Goal: Transaction & Acquisition: Download file/media

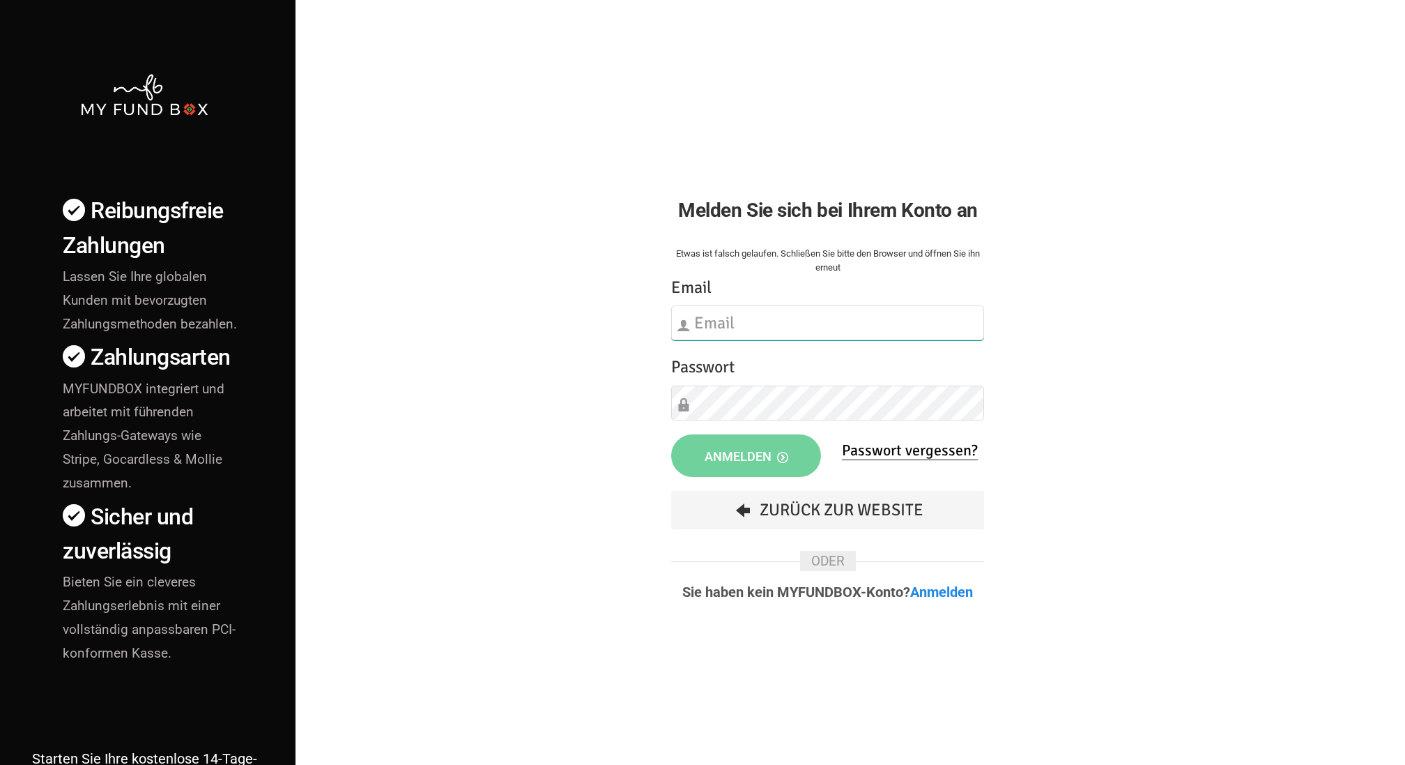
click at [735, 333] on input "text" at bounding box center [827, 322] width 313 height 35
type input "info@musaid.de"
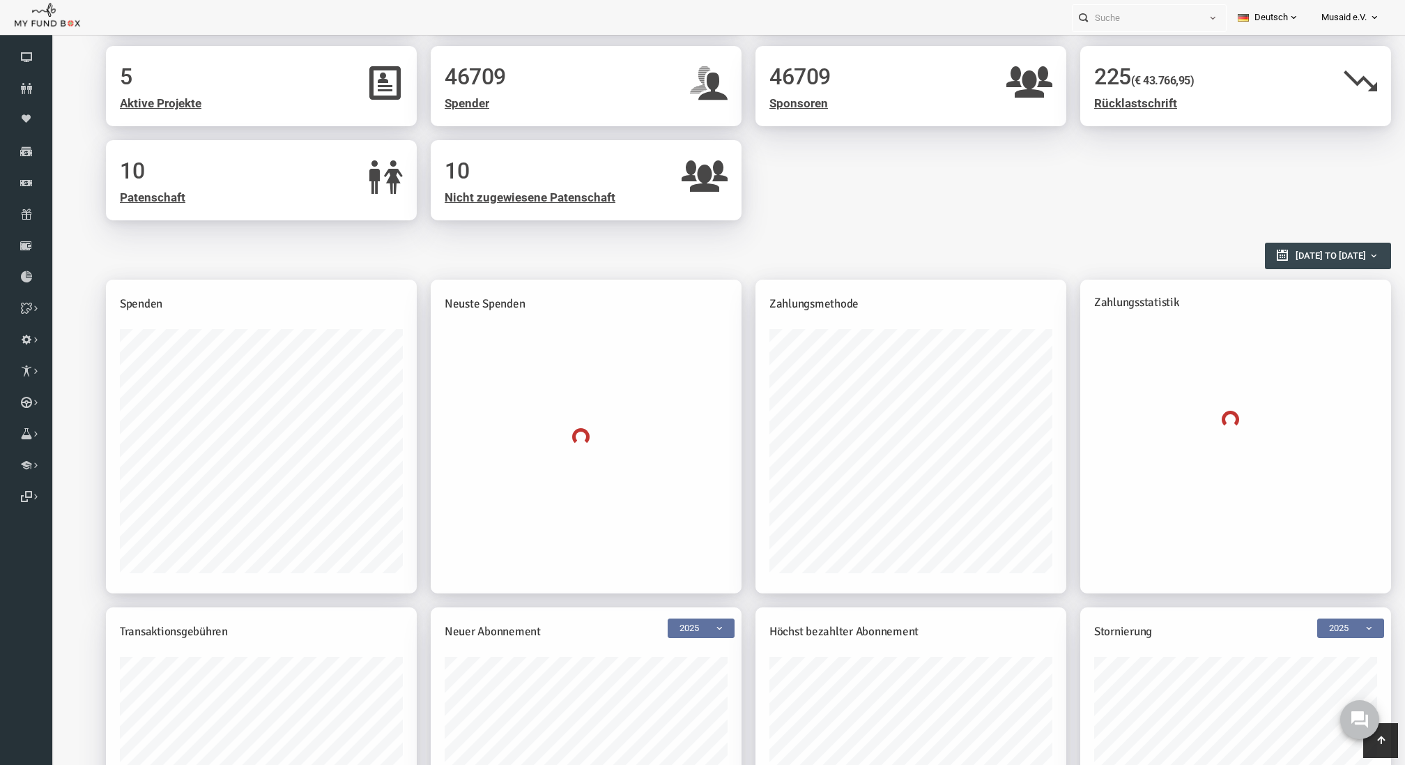
scroll to position [210, 0]
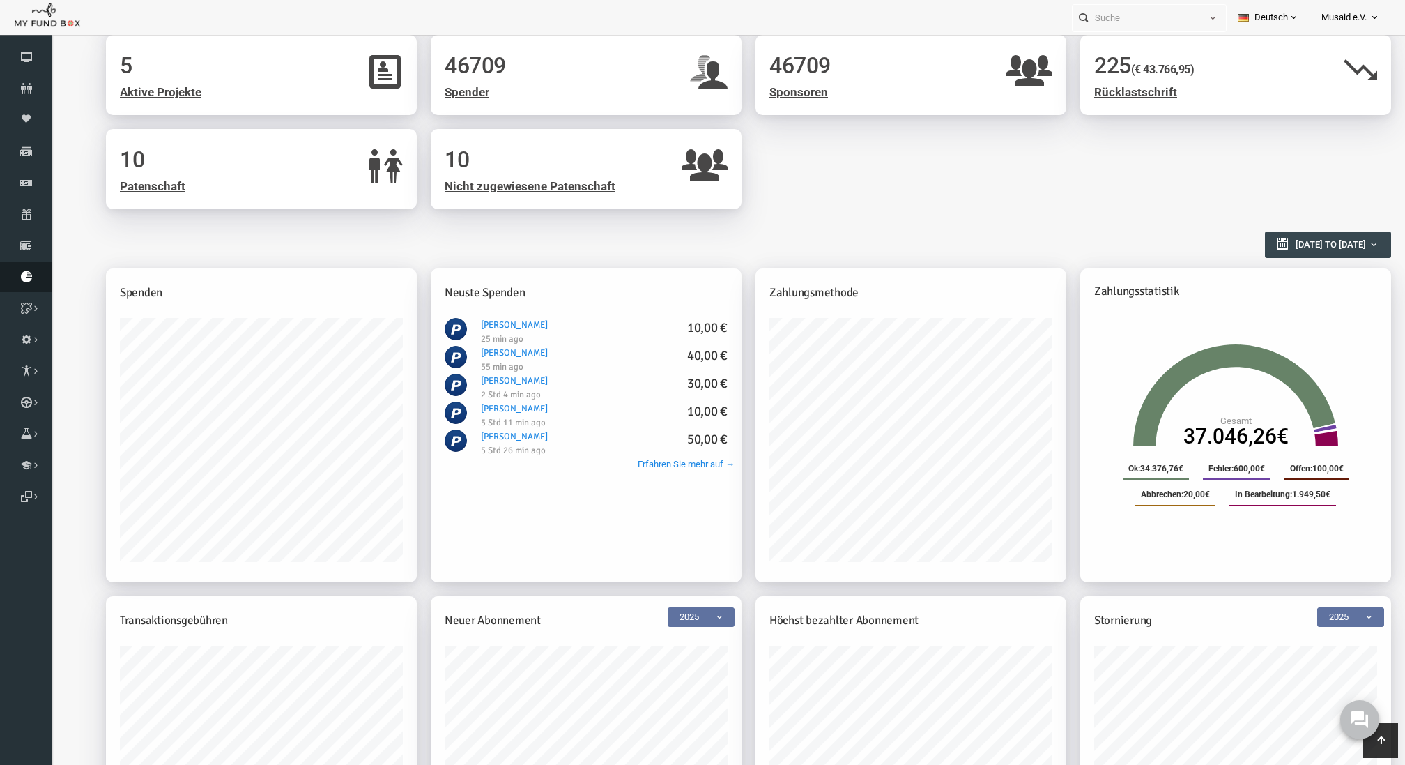
click at [33, 282] on icon at bounding box center [26, 276] width 52 height 11
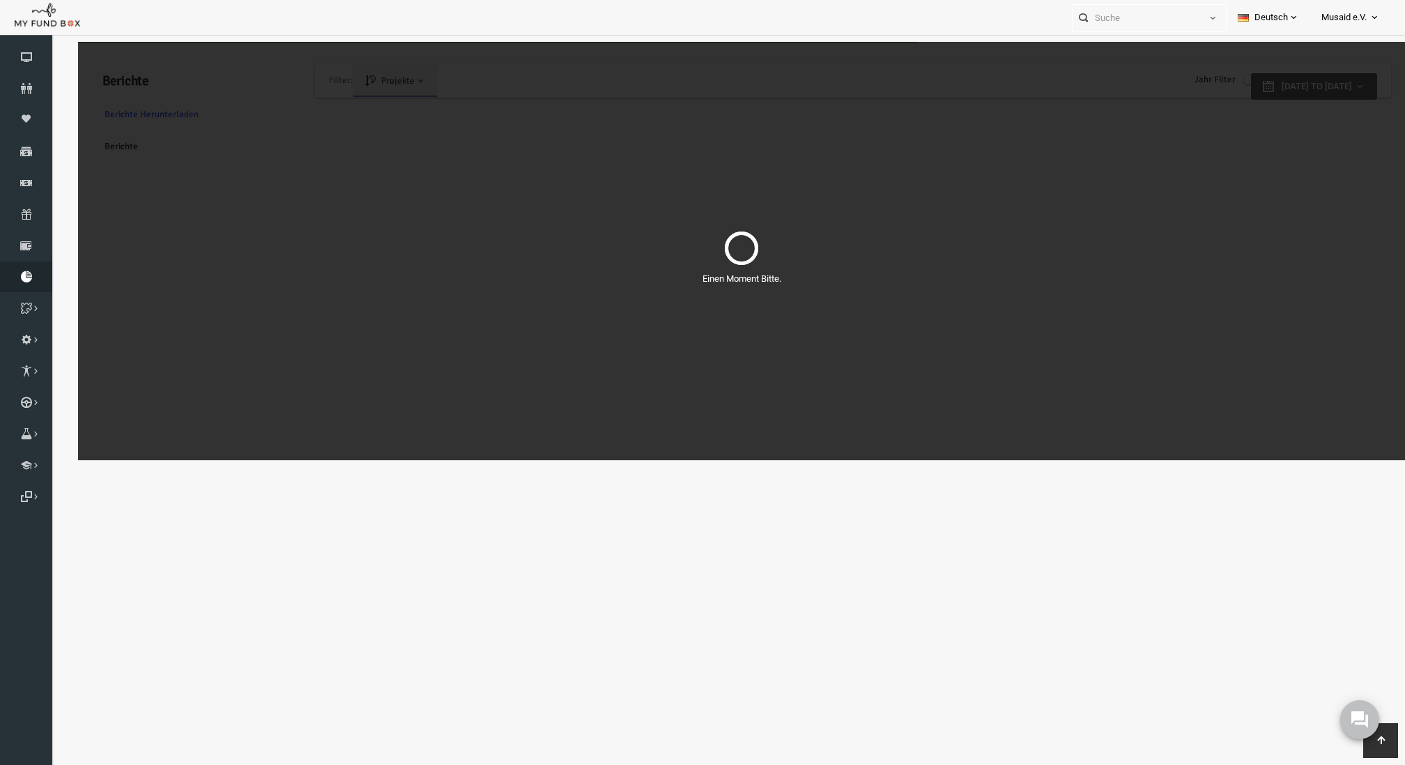
scroll to position [0, 0]
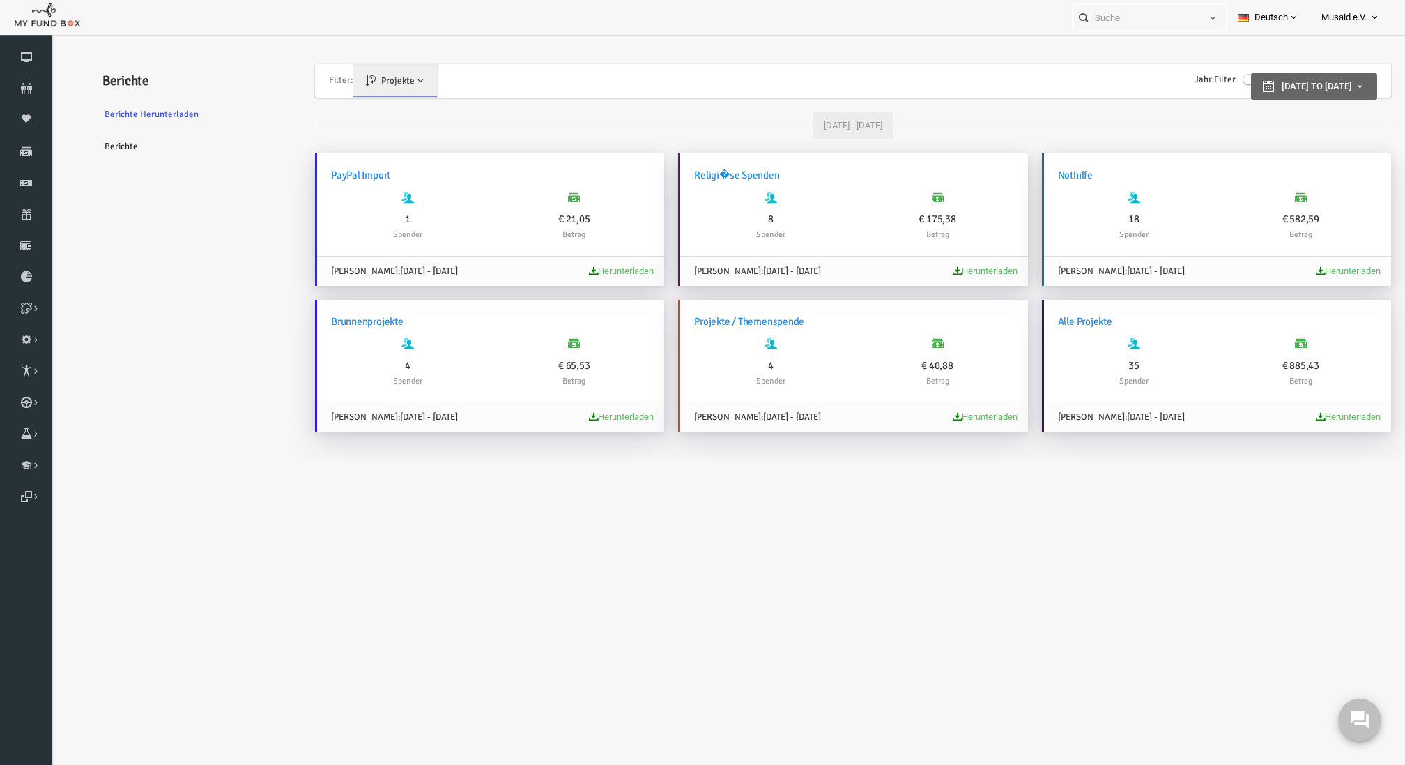
click at [1364, 735] on button at bounding box center [1360, 719] width 42 height 42
click at [1347, 723] on button at bounding box center [1360, 719] width 42 height 42
click at [34, 281] on icon at bounding box center [26, 276] width 52 height 11
type input "[DATE]"
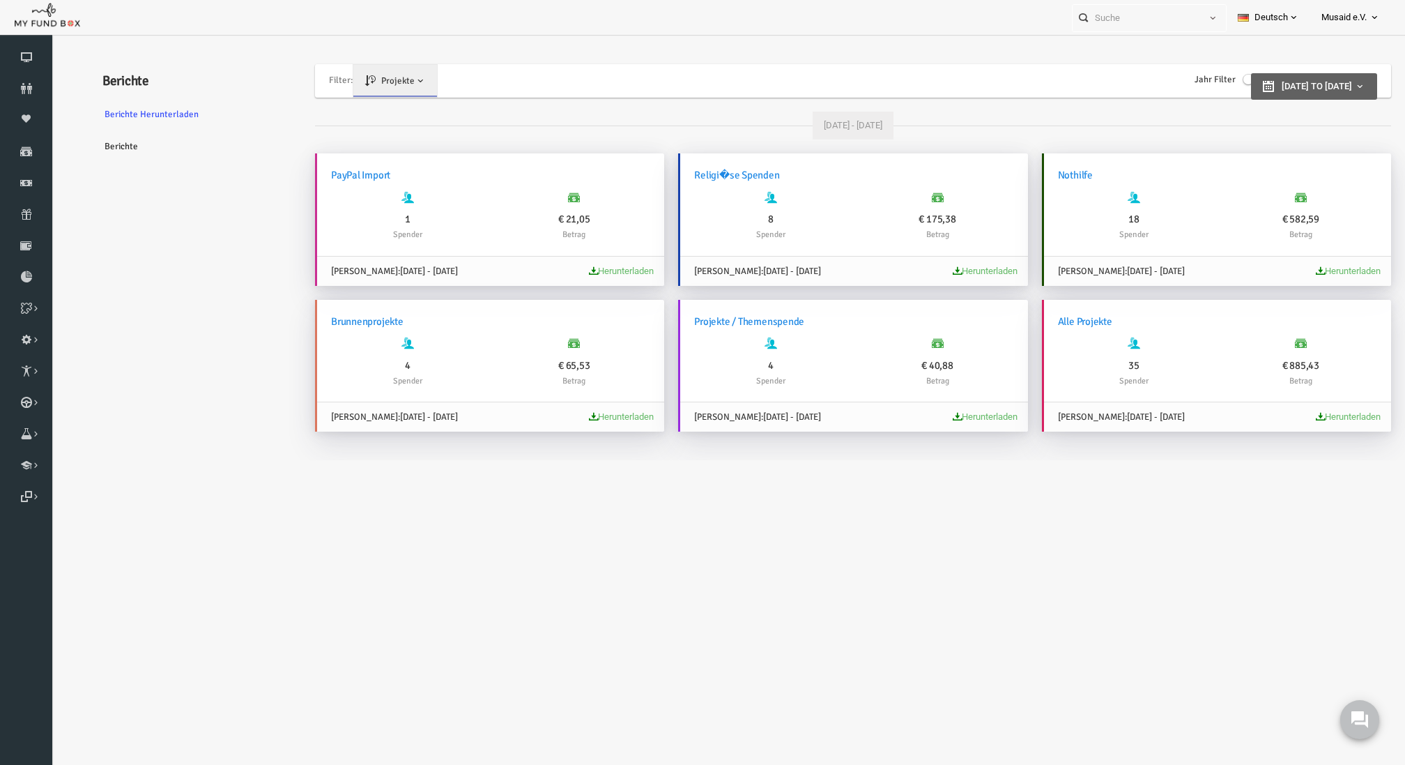
click at [1255, 81] on span "[DATE] to [DATE]" at bounding box center [1290, 86] width 70 height 10
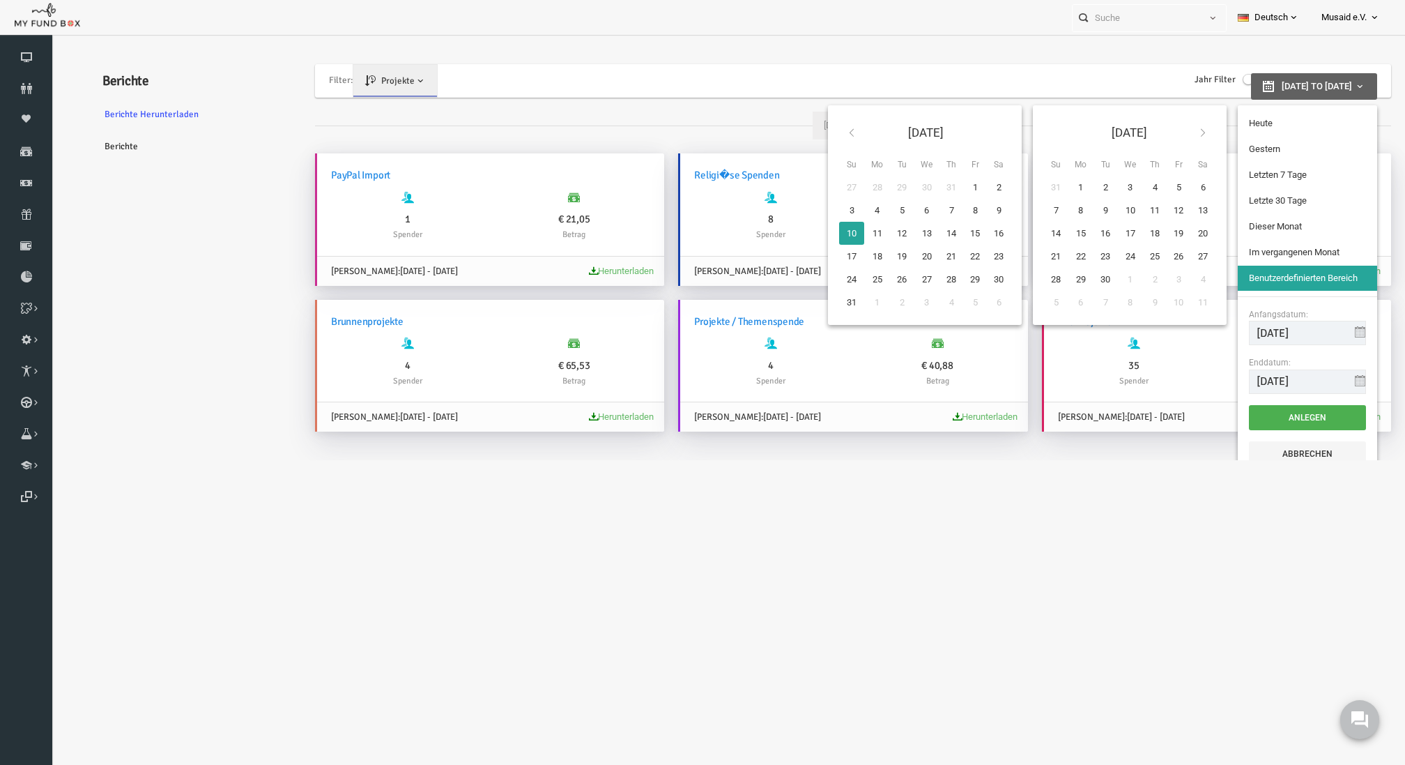
type input "[DATE]"
click at [1235, 150] on li "Gestern" at bounding box center [1280, 149] width 139 height 25
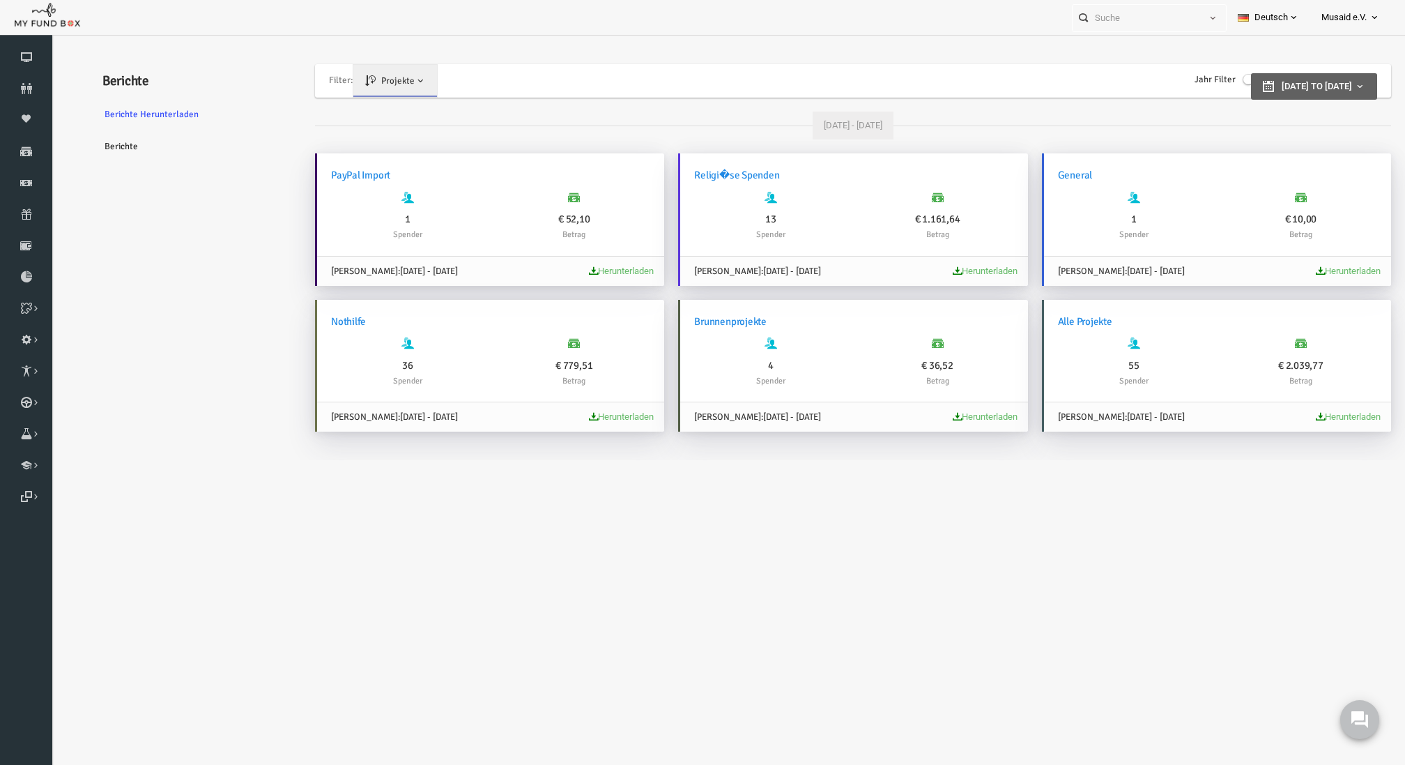
click at [1282, 84] on span "[DATE] to [DATE]" at bounding box center [1290, 86] width 70 height 10
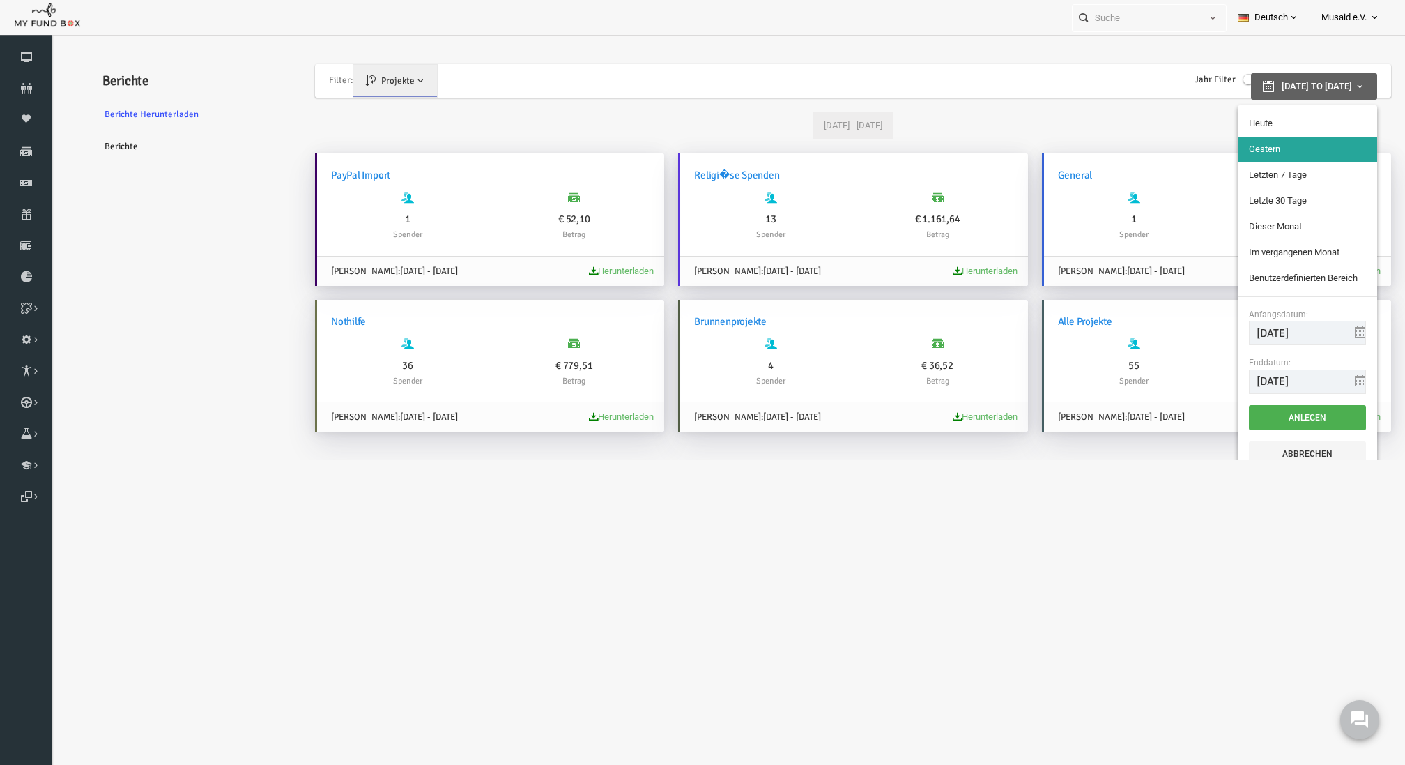
type input "[DATE]"
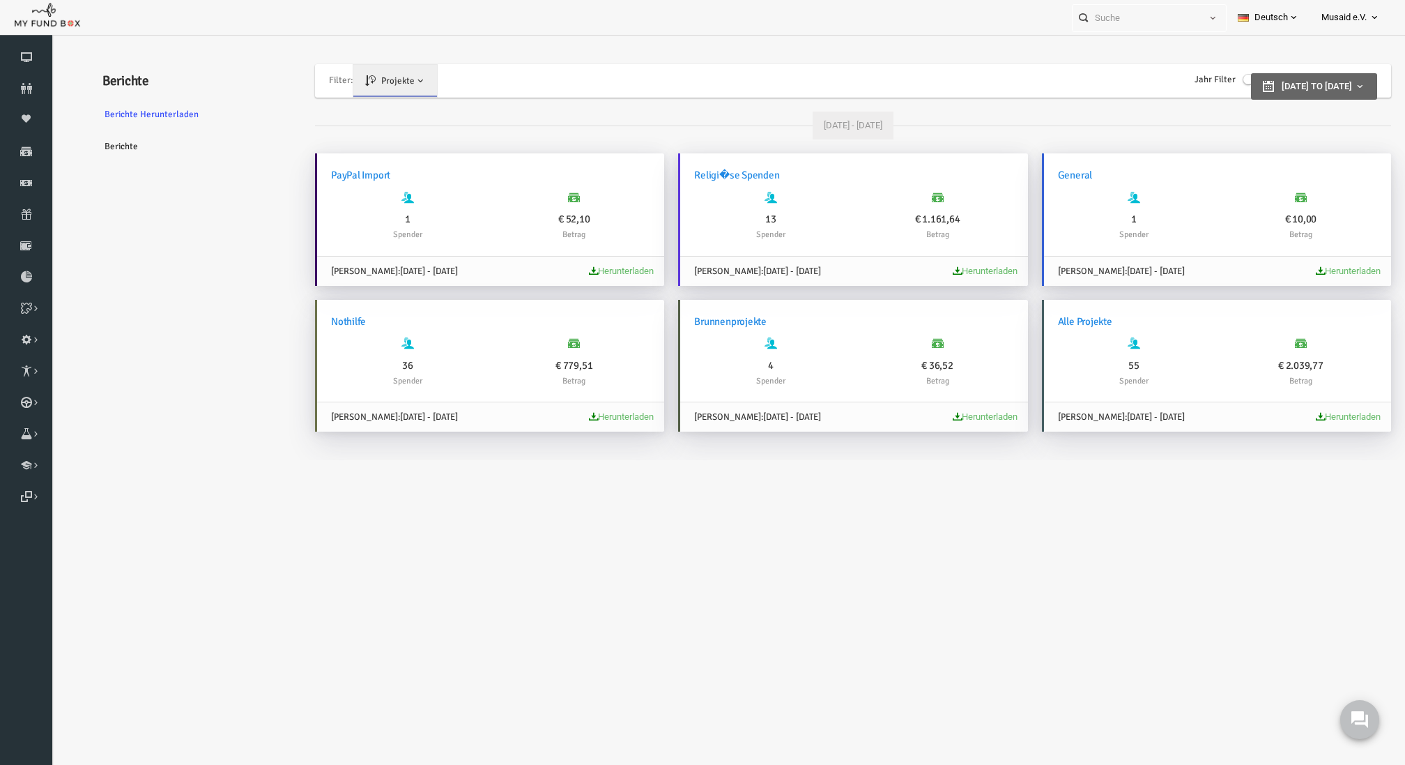
click at [915, 72] on div "Filter: Projekte Projekte [PERSON_NAME]" at bounding box center [819, 80] width 1062 height 33
click at [946, 264] on span "Herunterladen" at bounding box center [958, 271] width 86 height 14
click at [946, 266] on link "Herunterladen" at bounding box center [958, 271] width 65 height 10
click at [1251, 88] on button "[DATE] to [DATE]" at bounding box center [1287, 86] width 126 height 26
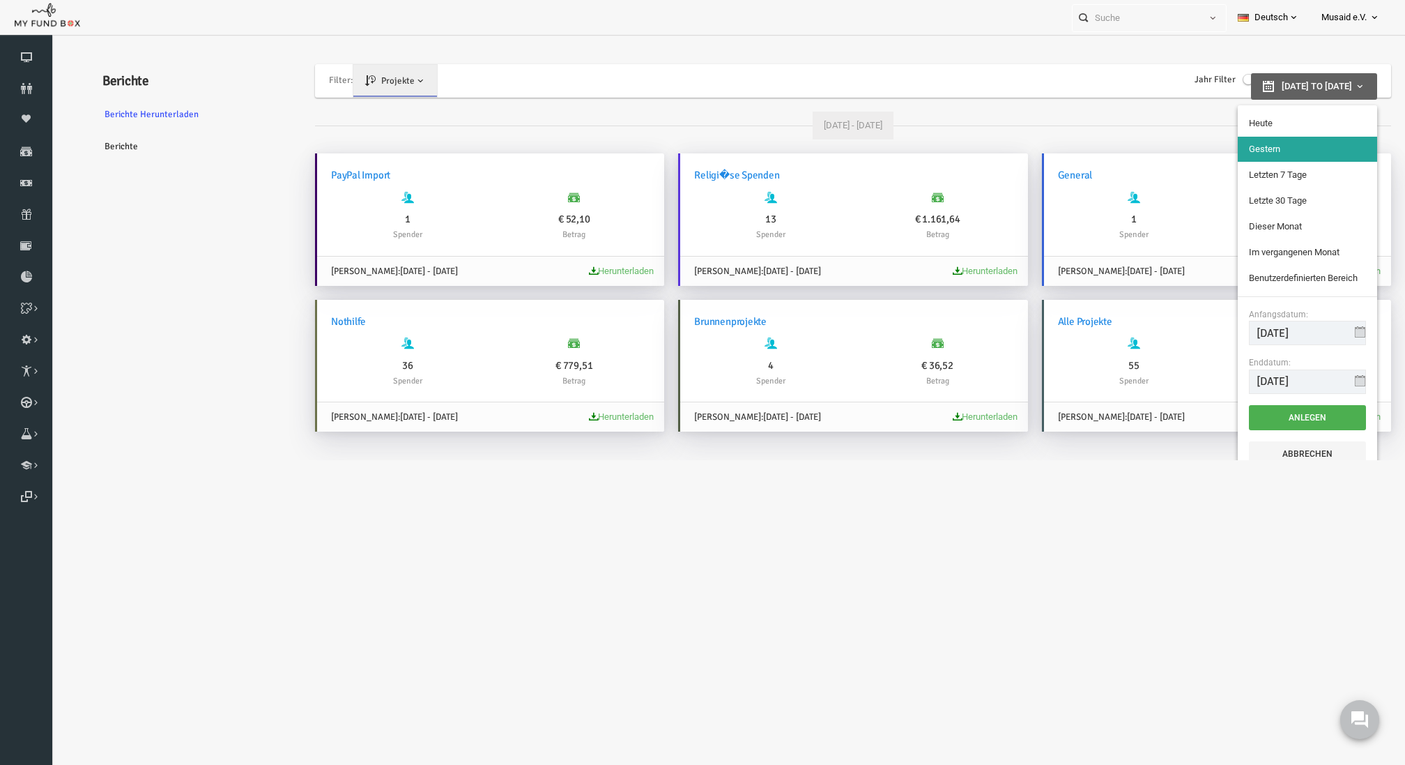
type input "[DATE]"
click at [1256, 123] on li "Heute" at bounding box center [1280, 123] width 139 height 25
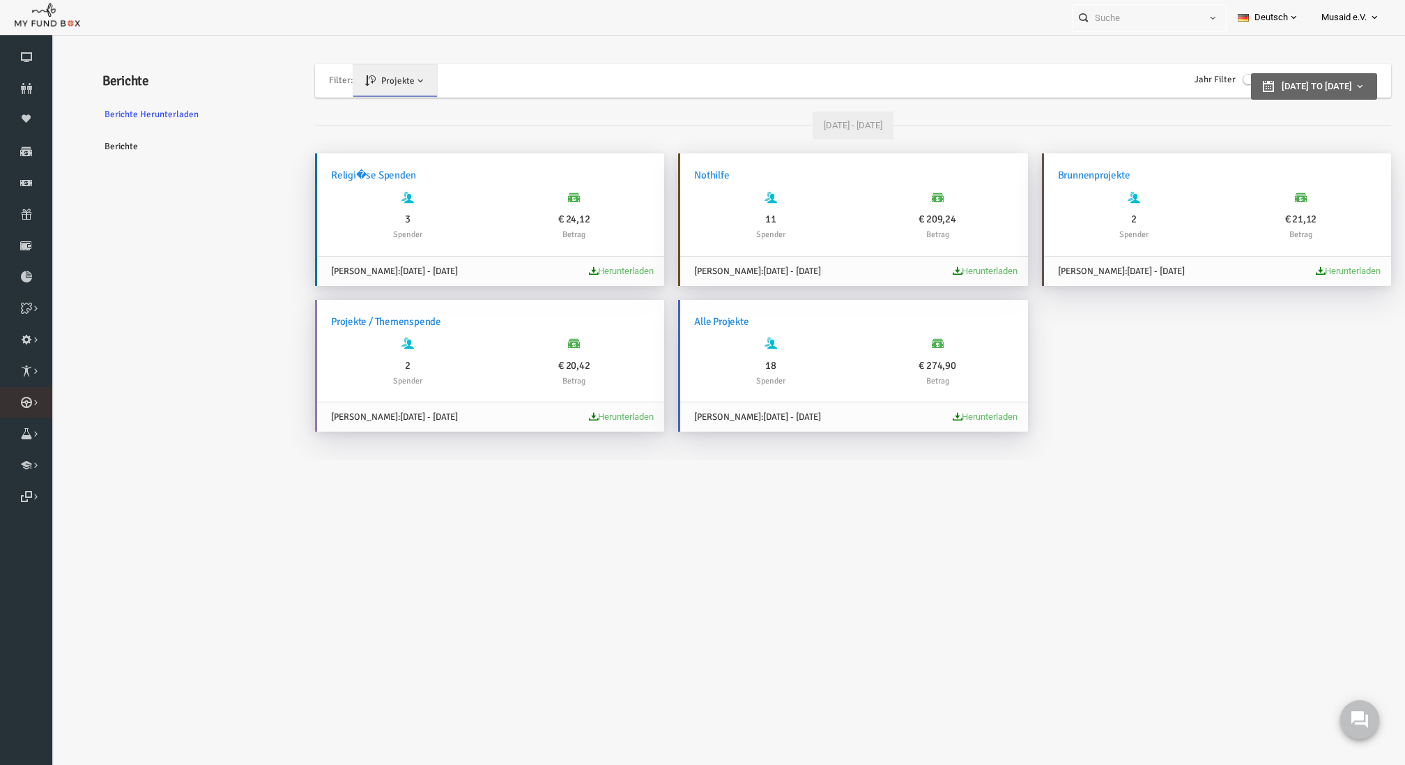
click at [0, 0] on icon at bounding box center [0, 0] width 0 height 0
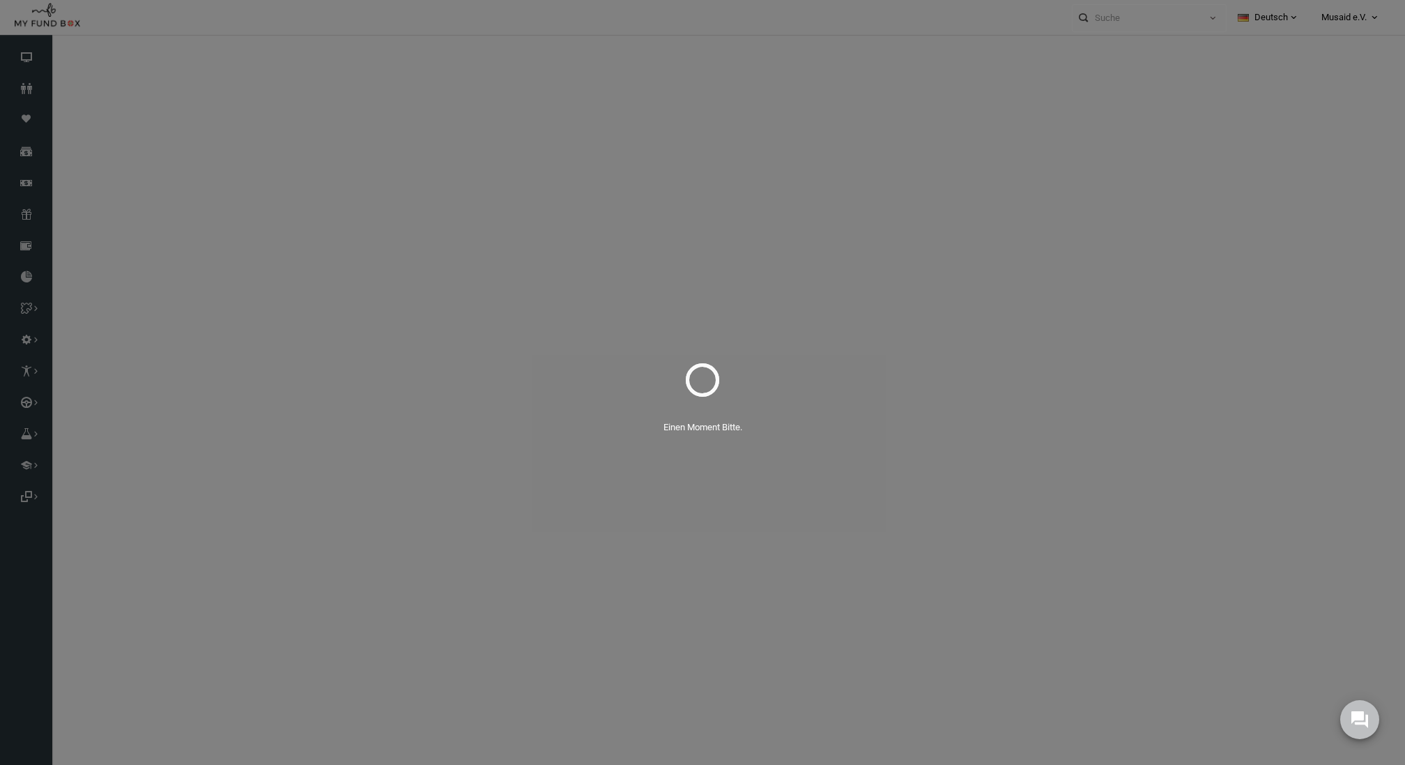
select select "100"
